Goal: Find contact information: Find contact information

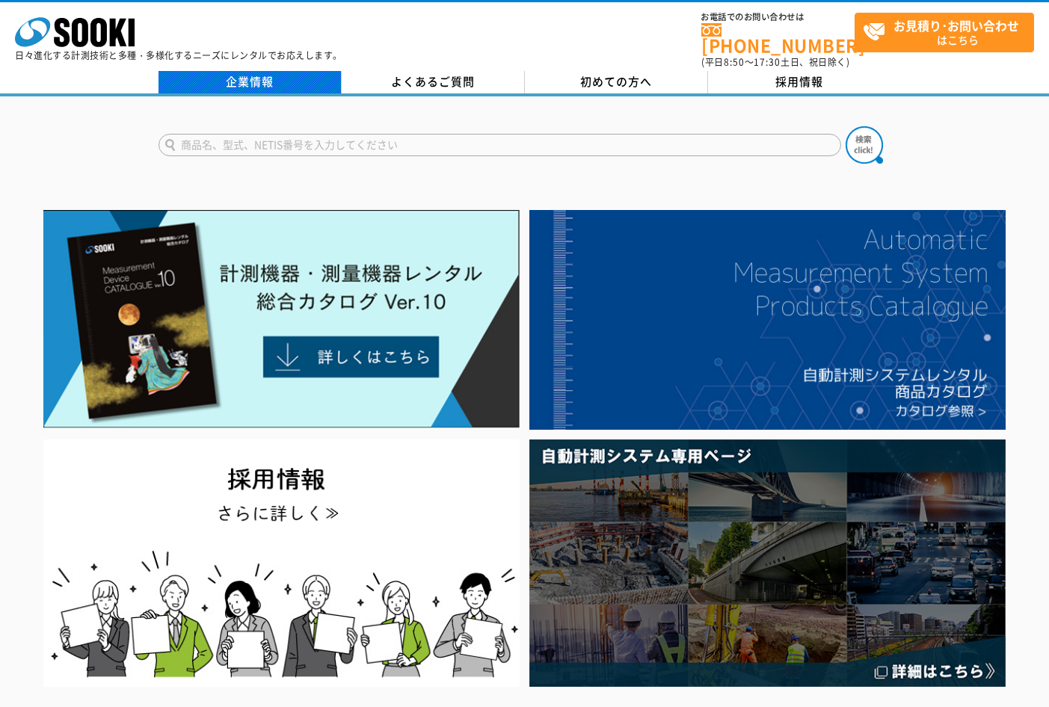
click at [223, 71] on link "企業情報" at bounding box center [249, 82] width 183 height 22
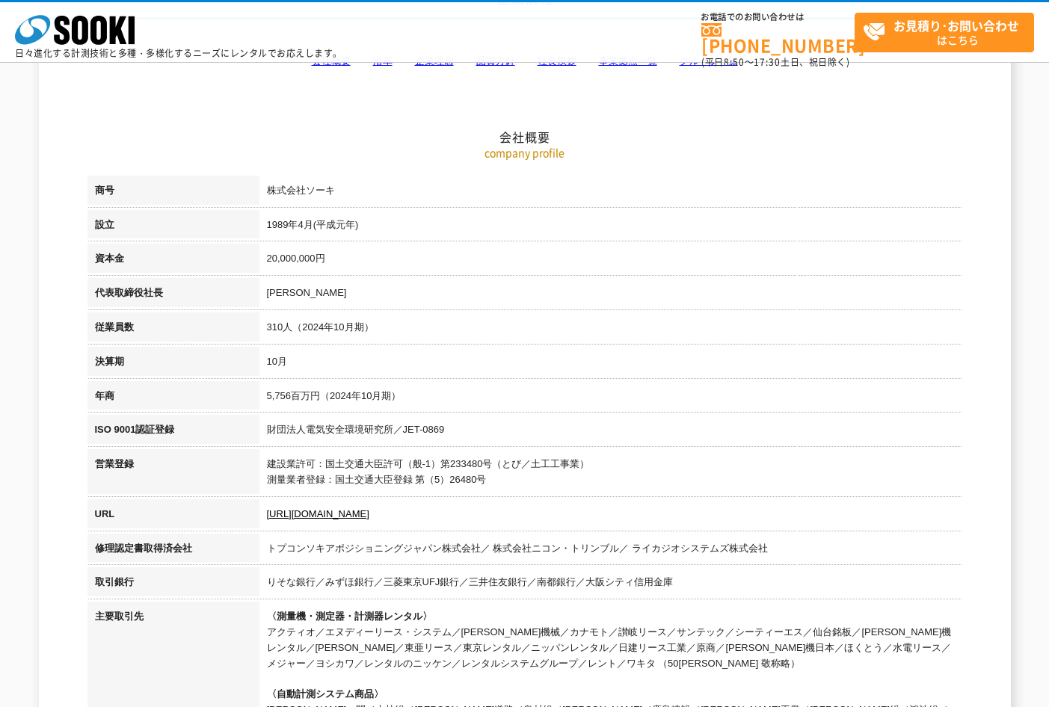
scroll to position [75, 0]
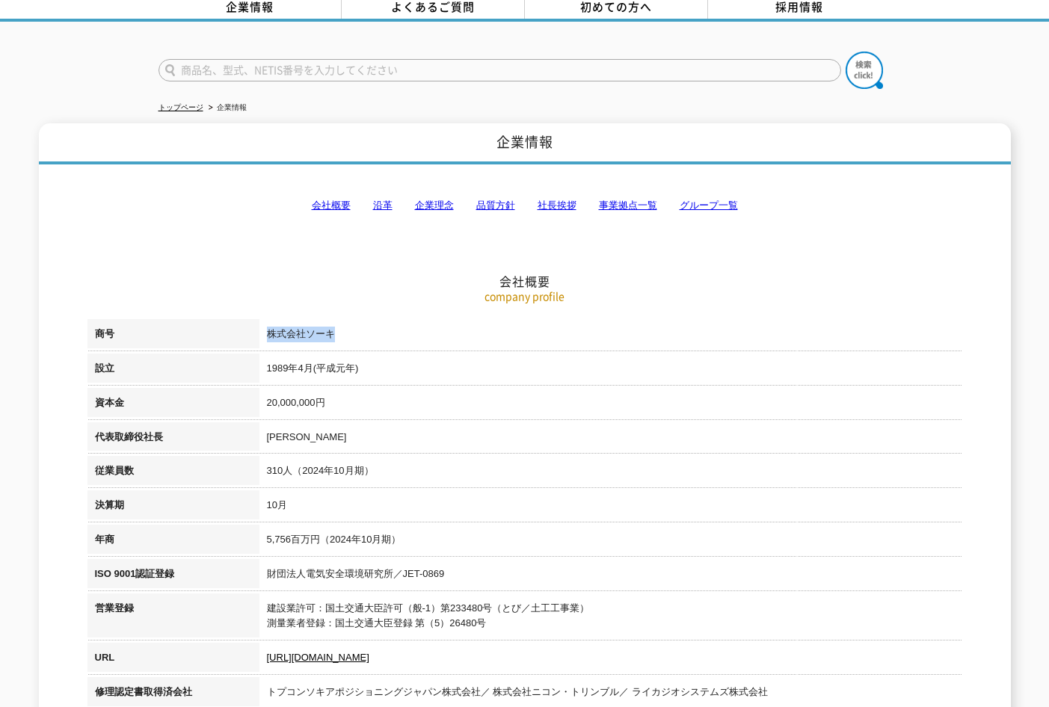
drag, startPoint x: 300, startPoint y: 323, endPoint x: 334, endPoint y: 326, distance: 33.8
click at [334, 326] on td "株式会社ソーキ" at bounding box center [610, 336] width 702 height 34
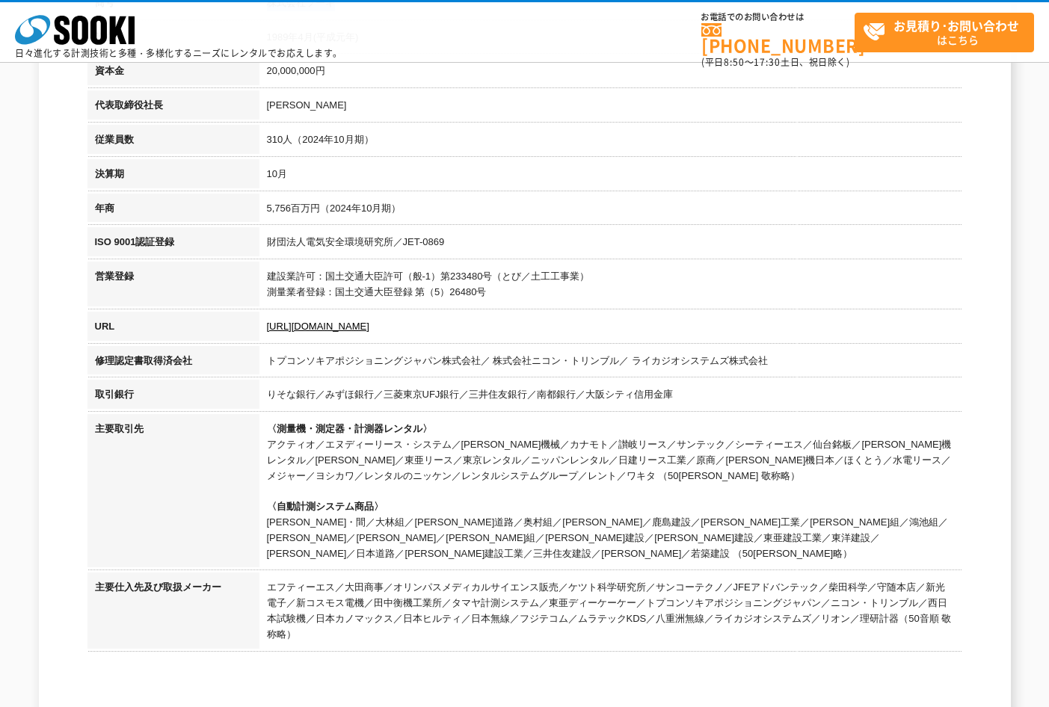
scroll to position [262, 0]
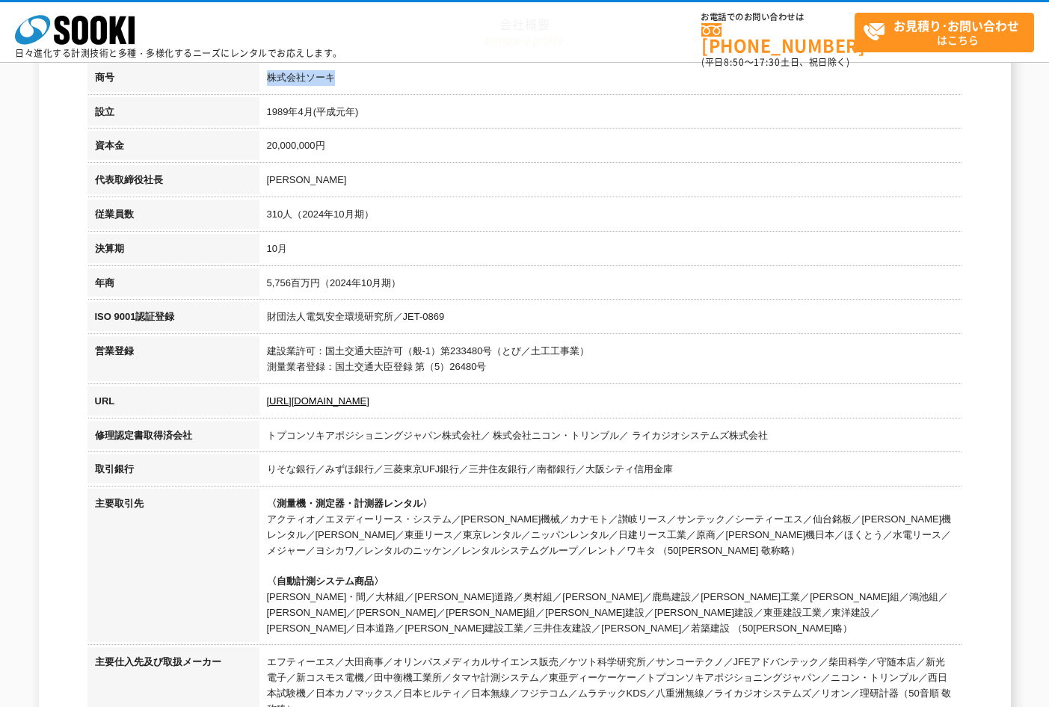
drag, startPoint x: 81, startPoint y: 36, endPoint x: 217, endPoint y: 46, distance: 136.4
click at [81, 37] on icon "株式会社 ソーキ" at bounding box center [75, 30] width 120 height 30
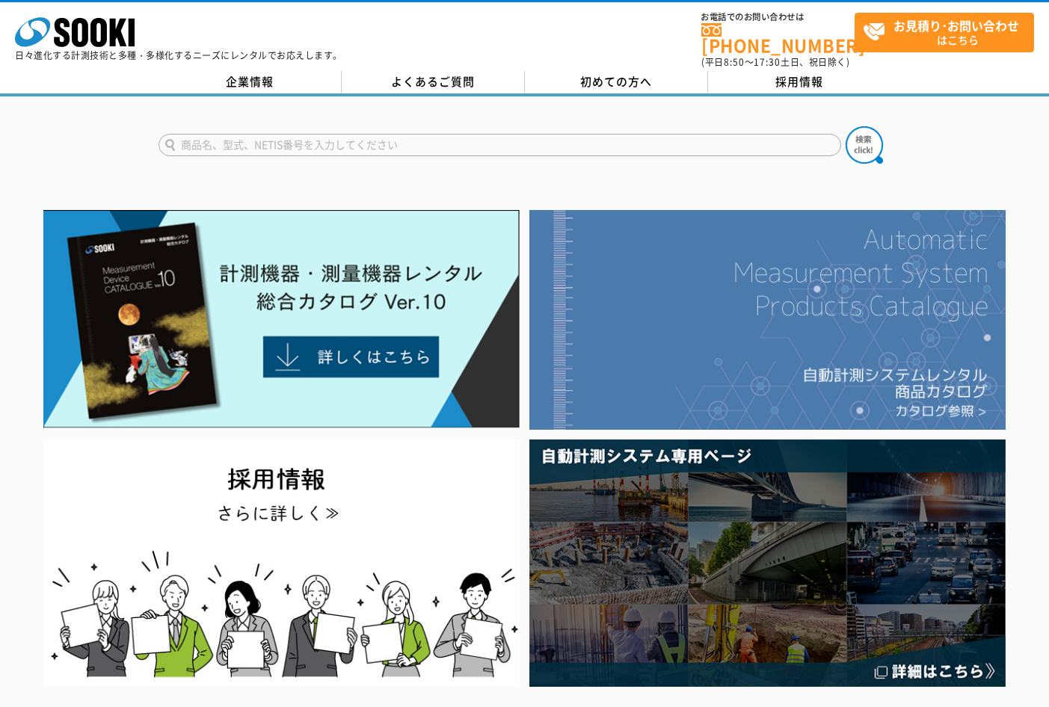
click at [720, 330] on img at bounding box center [767, 320] width 476 height 220
